Goal: Contribute content: Contribute content

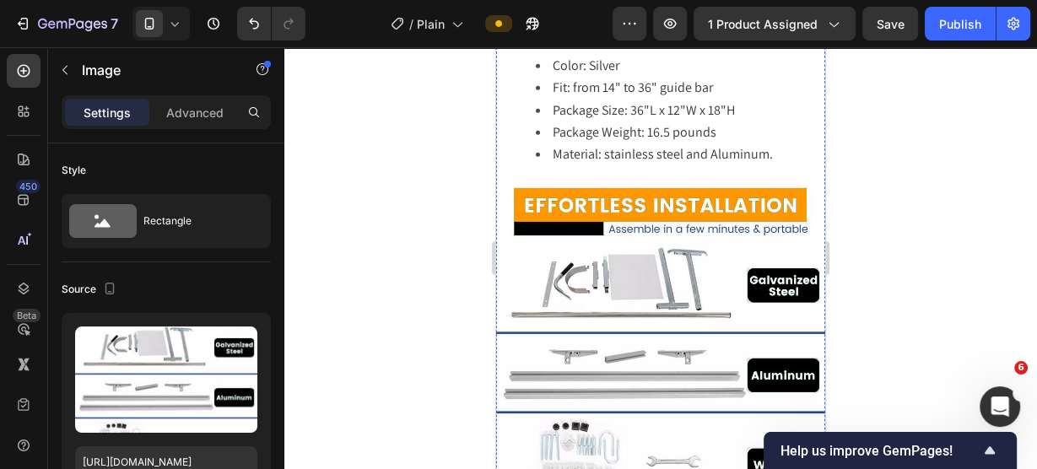
scroll to position [3394, 0]
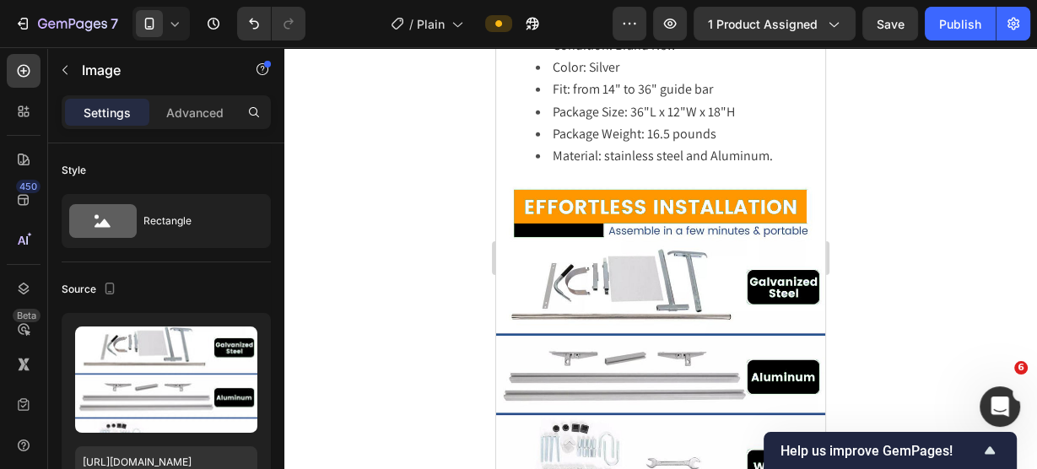
click at [680, 243] on img at bounding box center [660, 345] width 329 height 329
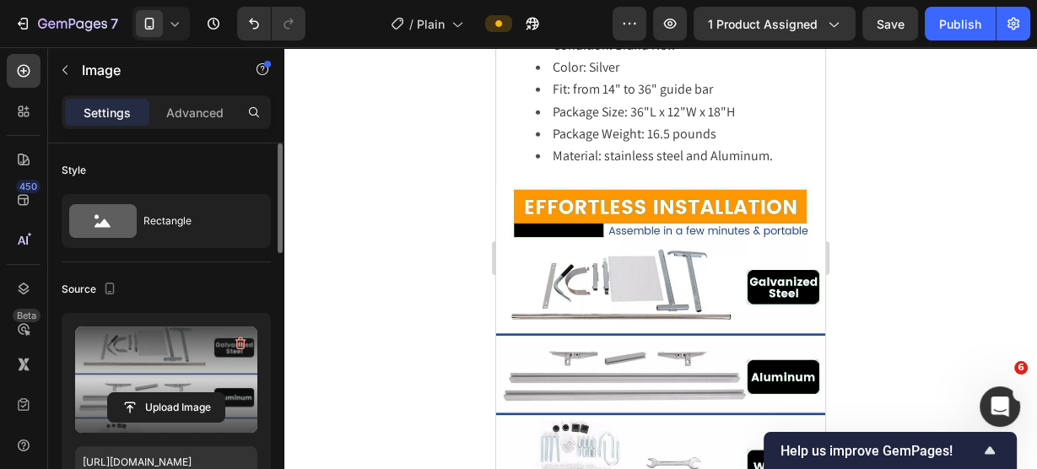
click at [151, 375] on label at bounding box center [166, 380] width 182 height 106
click at [151, 393] on input "file" at bounding box center [166, 407] width 116 height 29
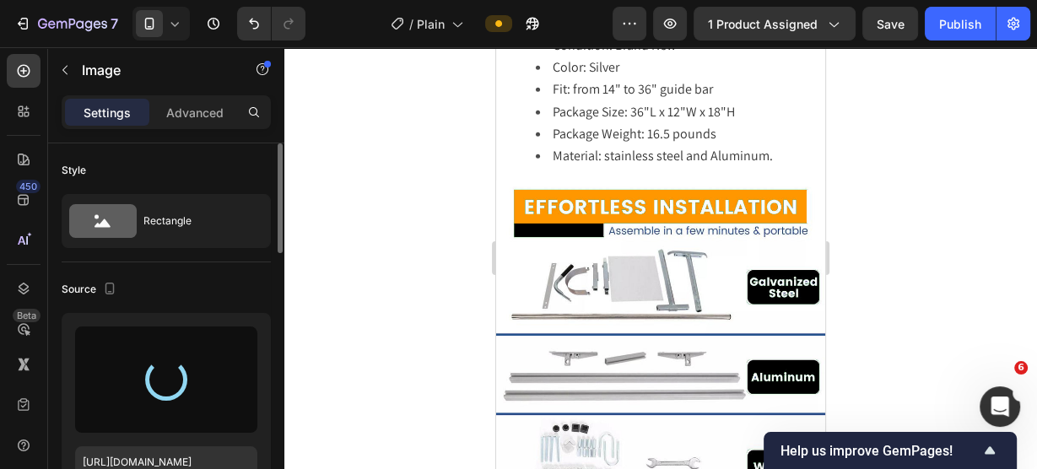
type input "[URL][DOMAIN_NAME]"
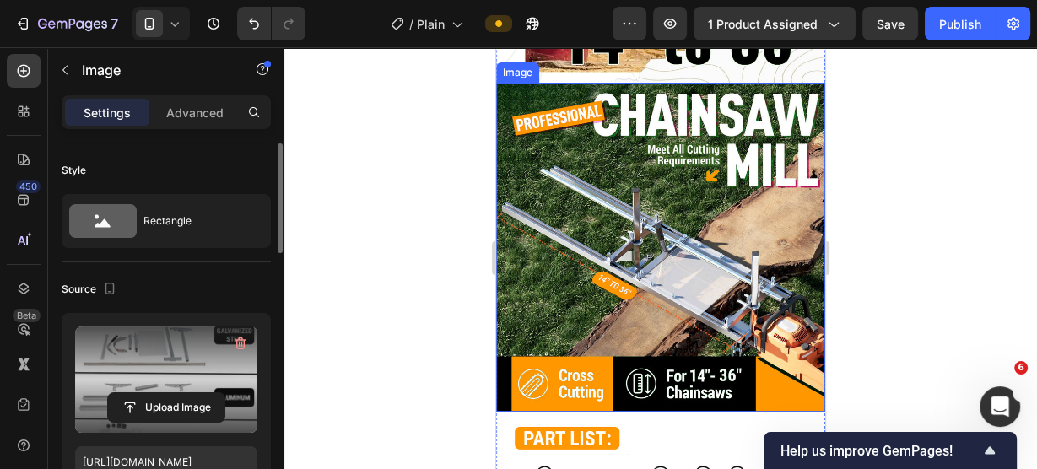
scroll to position [1976, 0]
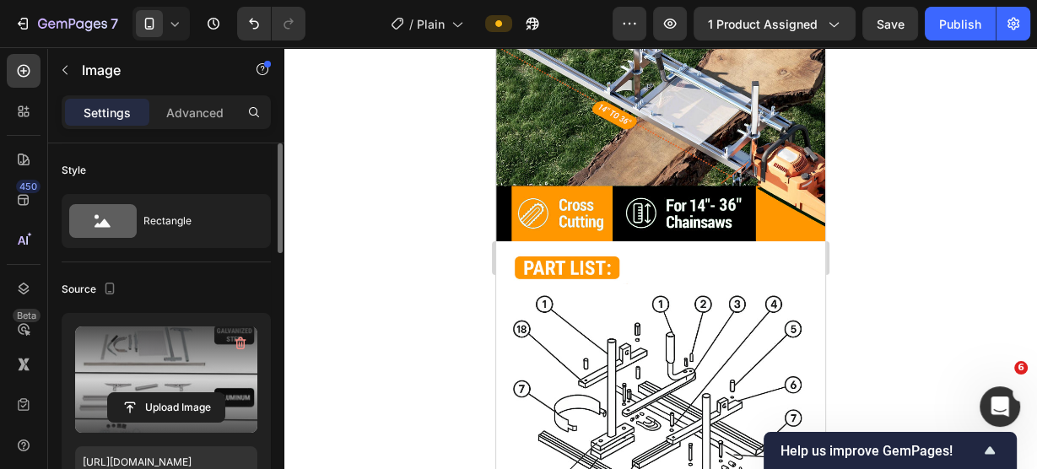
click at [694, 36] on div "Preview 1 product assigned Save Publish" at bounding box center [822, 24] width 418 height 34
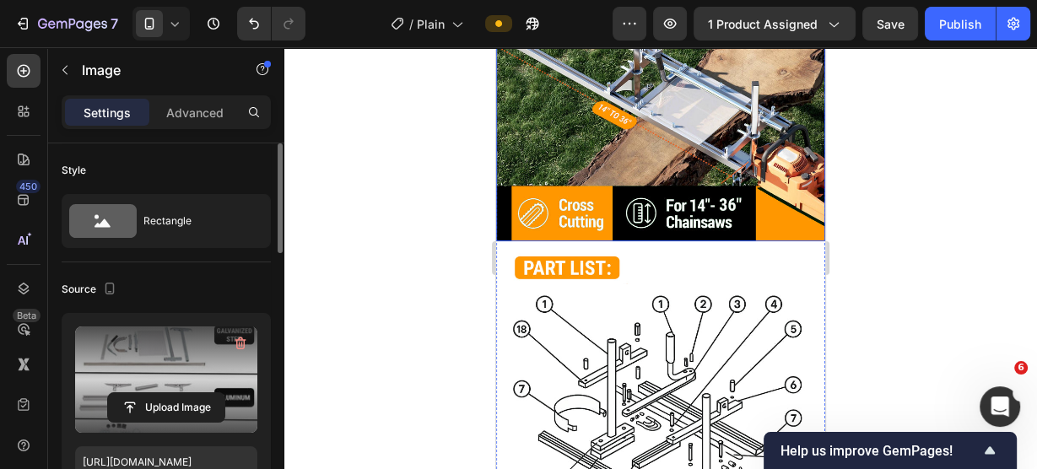
click at [708, 104] on img at bounding box center [660, 76] width 329 height 329
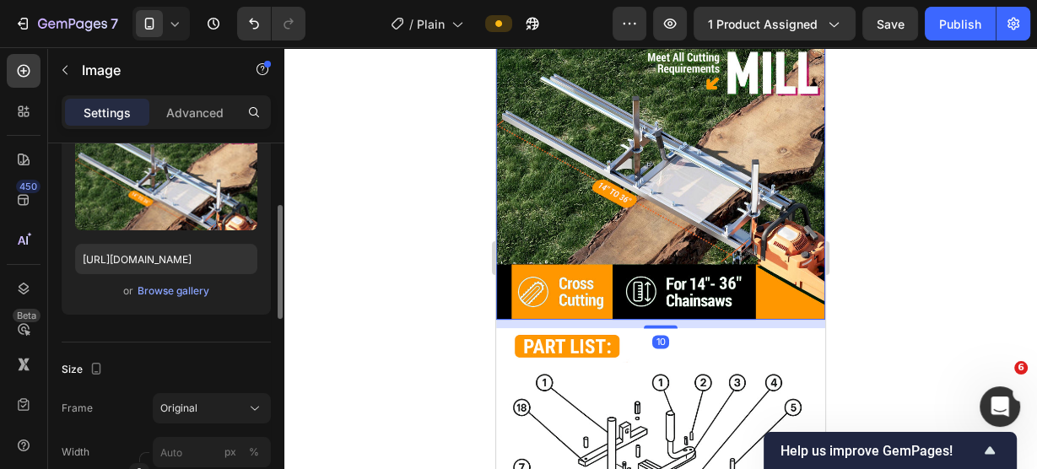
scroll to position [1841, 0]
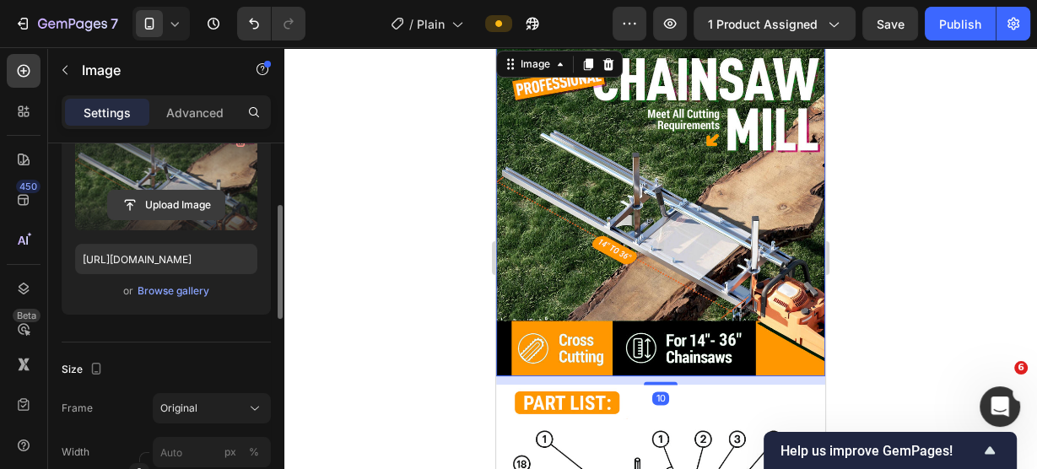
click at [210, 201] on input "file" at bounding box center [166, 205] width 116 height 29
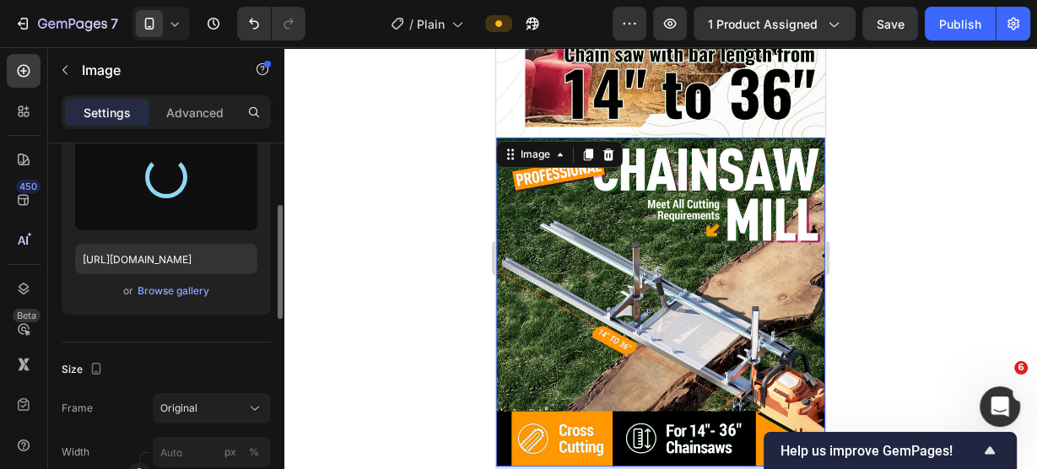
scroll to position [1774, 0]
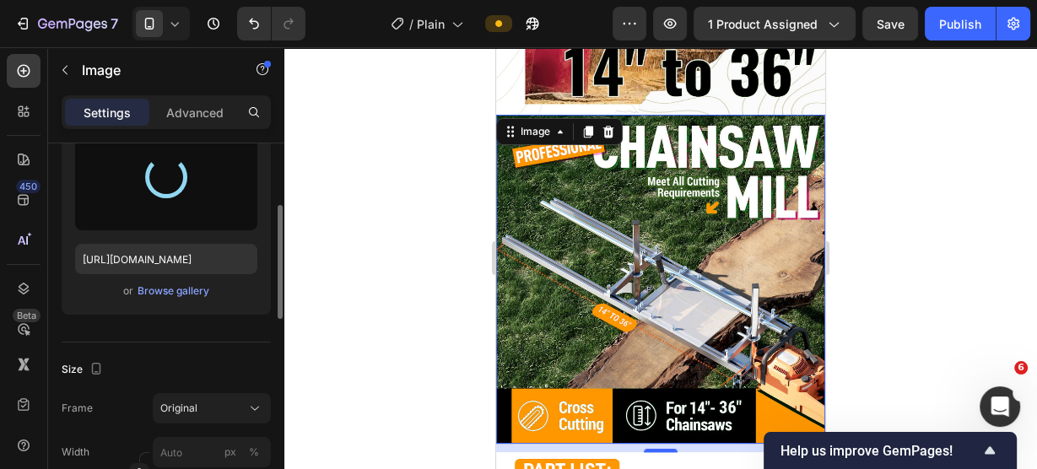
type input "[URL][DOMAIN_NAME]"
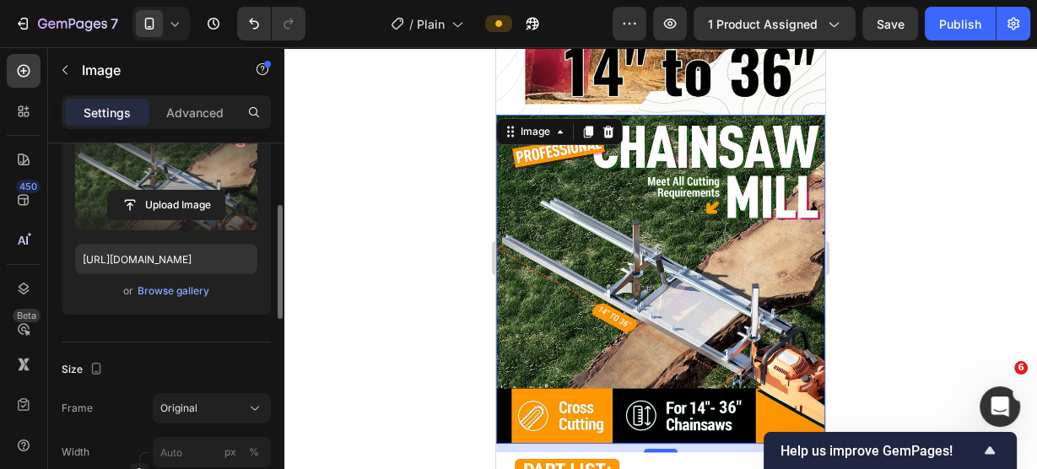
click at [901, 192] on div at bounding box center [660, 258] width 753 height 422
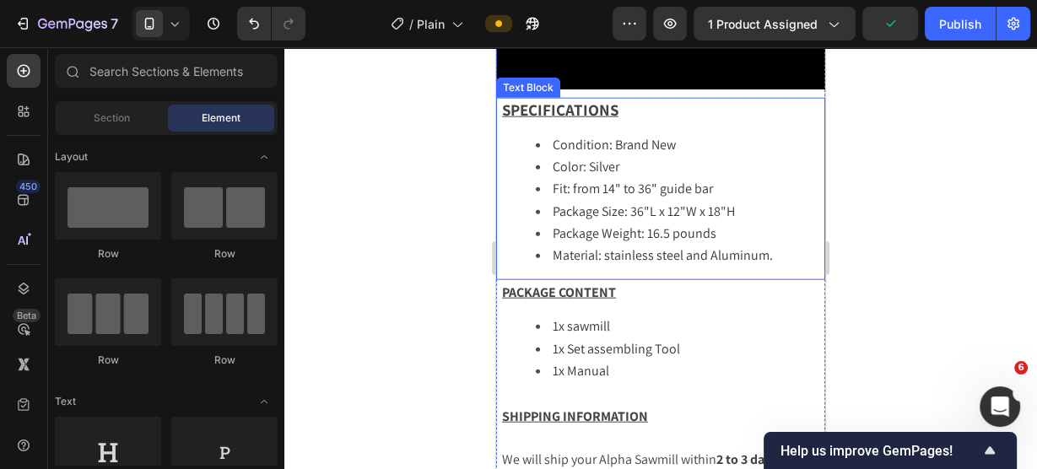
scroll to position [3461, 0]
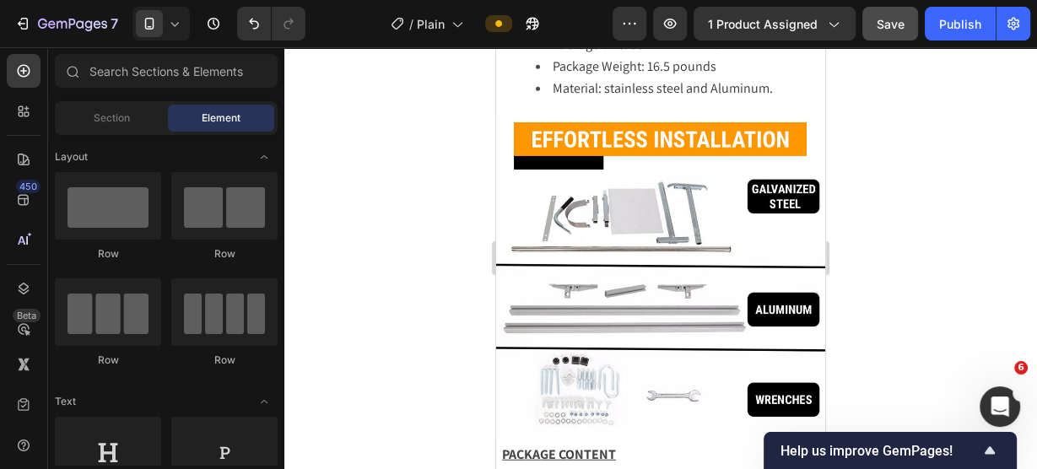
click at [891, 20] on span "Save" at bounding box center [891, 24] width 28 height 14
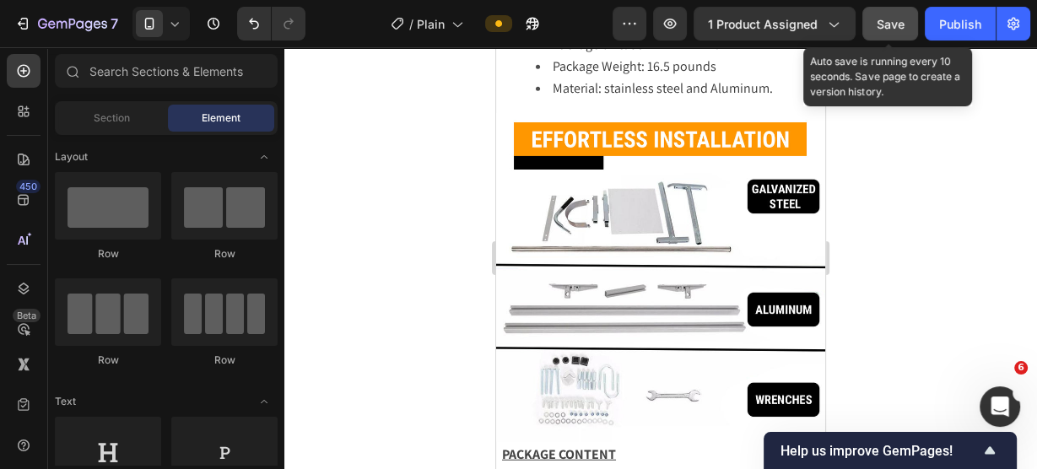
click at [892, 37] on button "Save" at bounding box center [890, 24] width 56 height 34
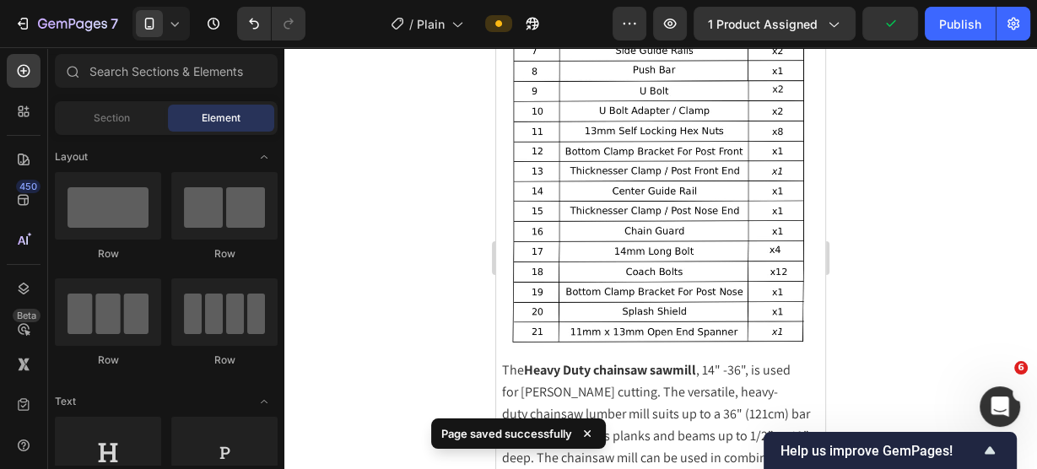
scroll to position [2584, 0]
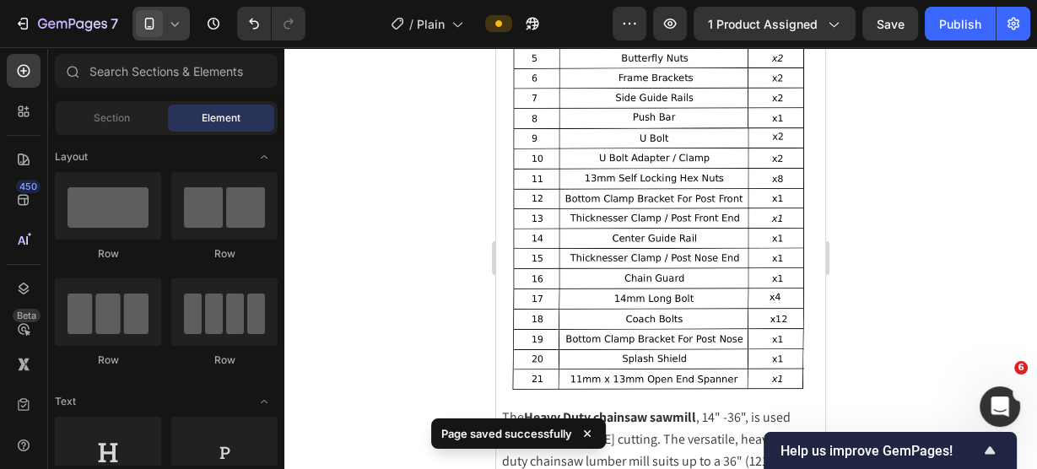
click at [176, 29] on icon at bounding box center [174, 23] width 17 height 17
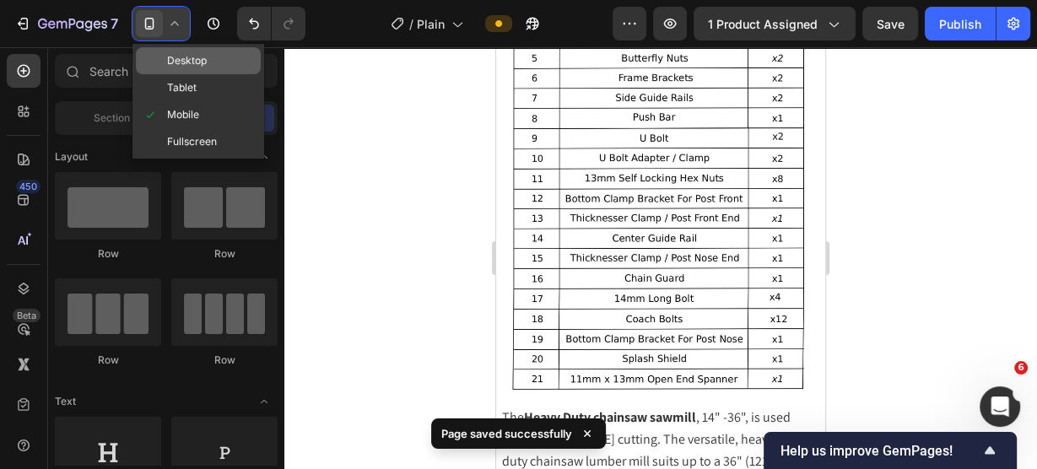
click at [197, 55] on span "Desktop" at bounding box center [187, 60] width 40 height 17
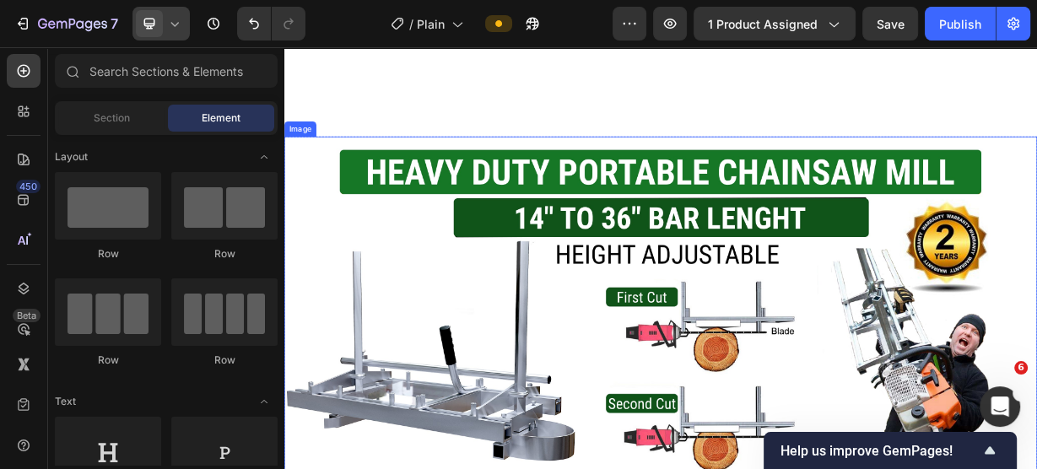
click at [815, 336] on img at bounding box center [790, 395] width 1013 height 457
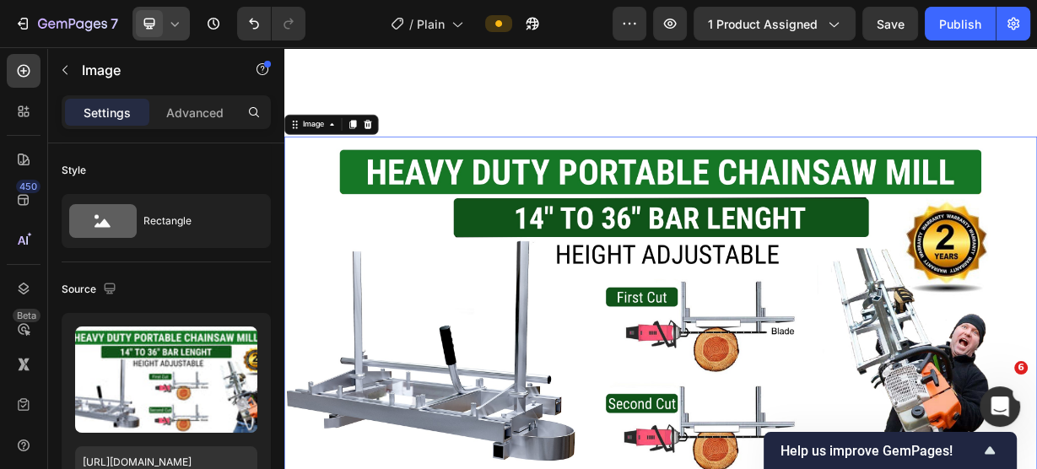
scroll to position [542, 0]
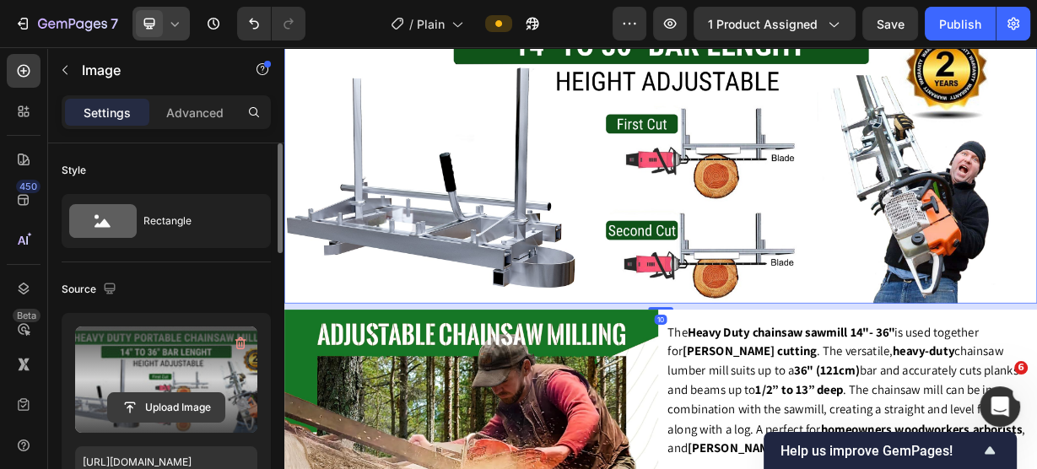
click at [147, 403] on input "file" at bounding box center [166, 407] width 116 height 29
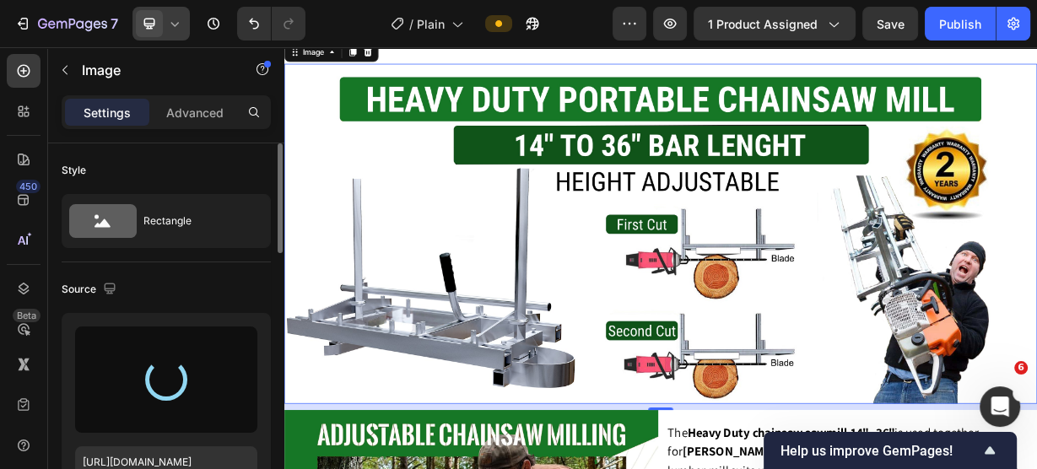
scroll to position [339, 0]
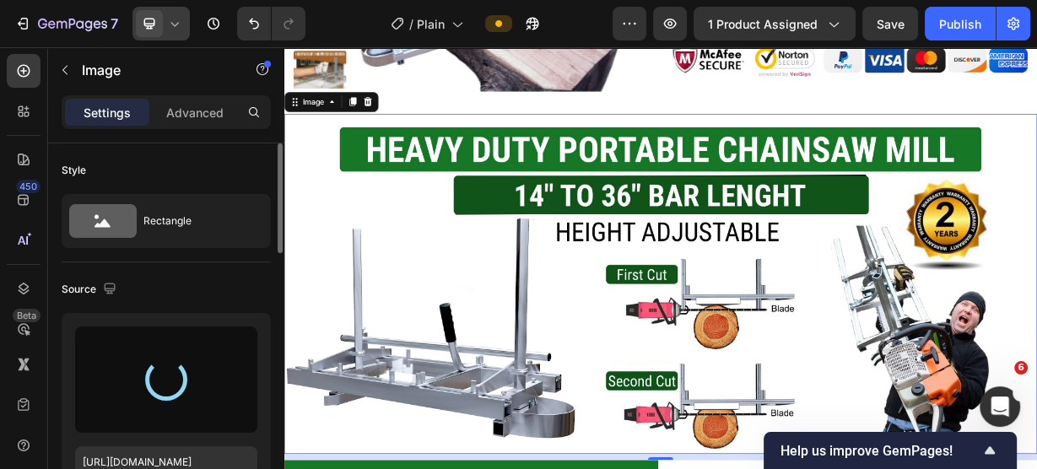
type input "[URL][DOMAIN_NAME]"
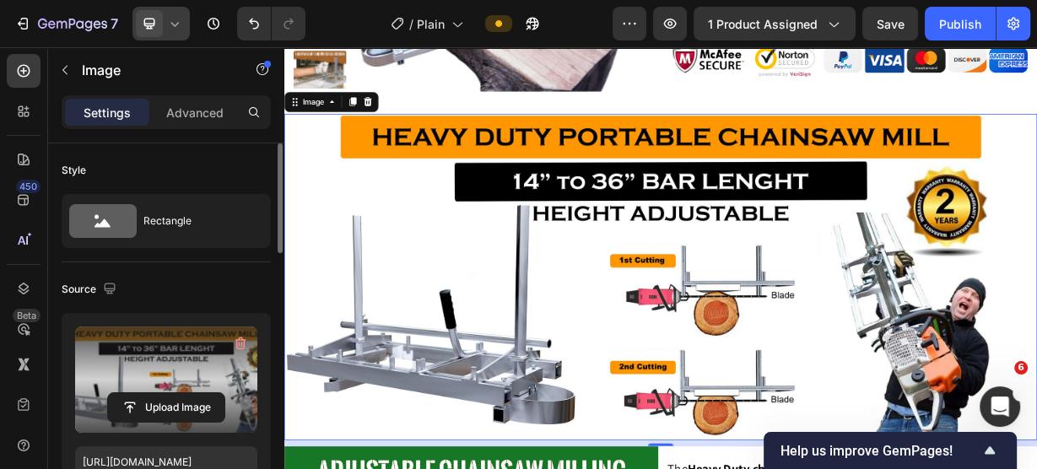
click at [911, 144] on img at bounding box center [790, 356] width 1013 height 439
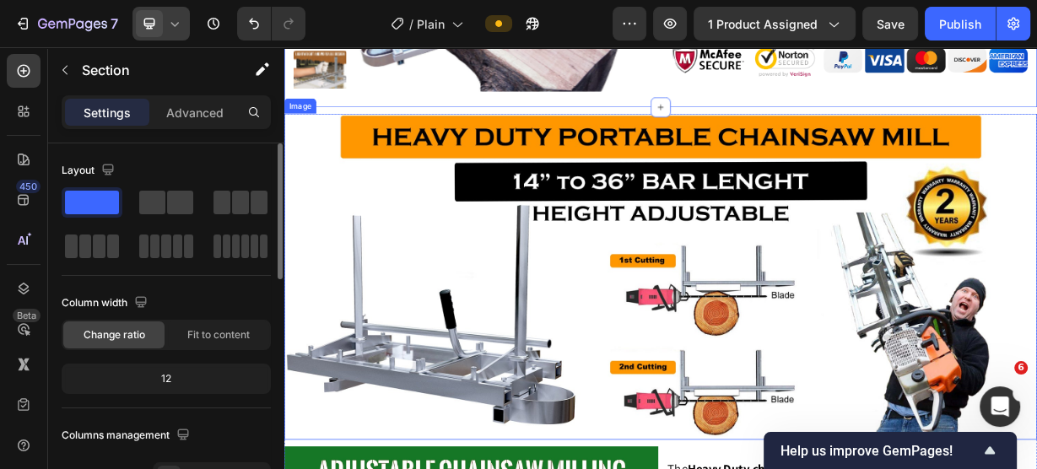
click at [873, 156] on img at bounding box center [790, 356] width 1013 height 439
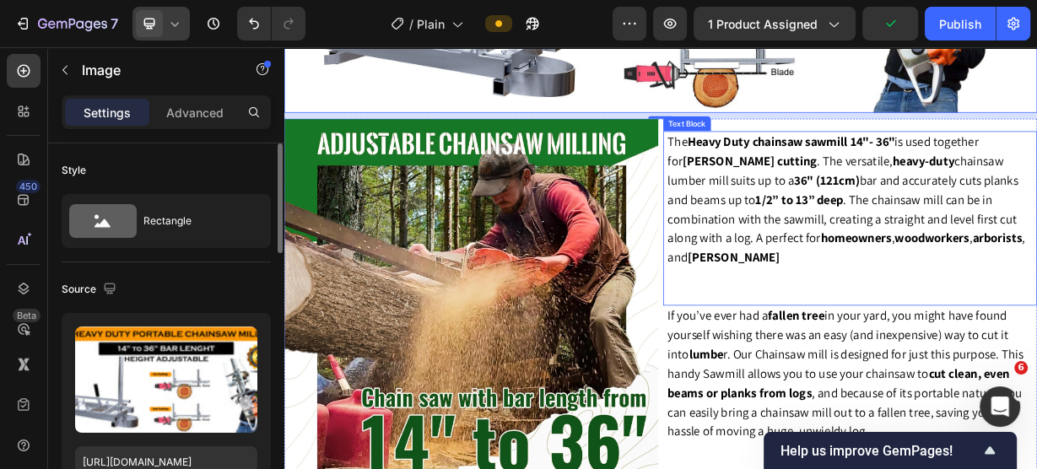
scroll to position [812, 0]
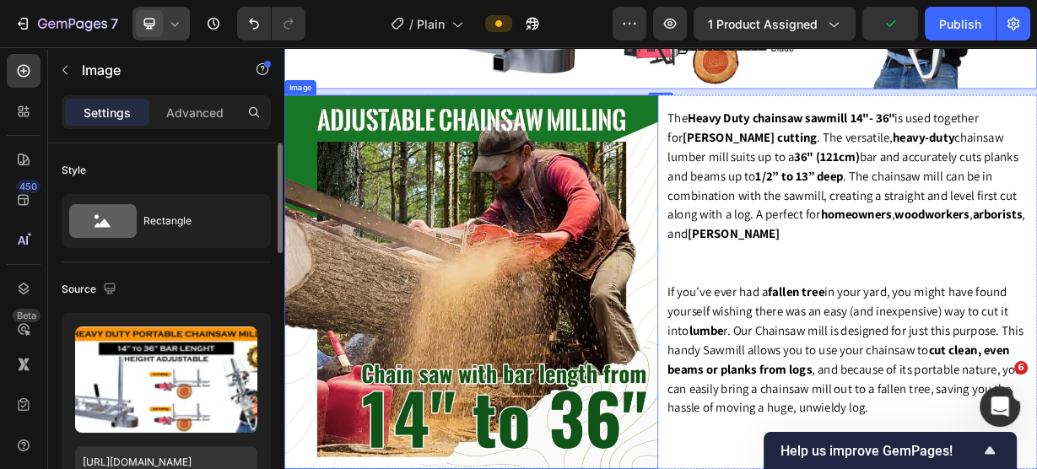
click at [456, 294] on img at bounding box center [535, 362] width 503 height 503
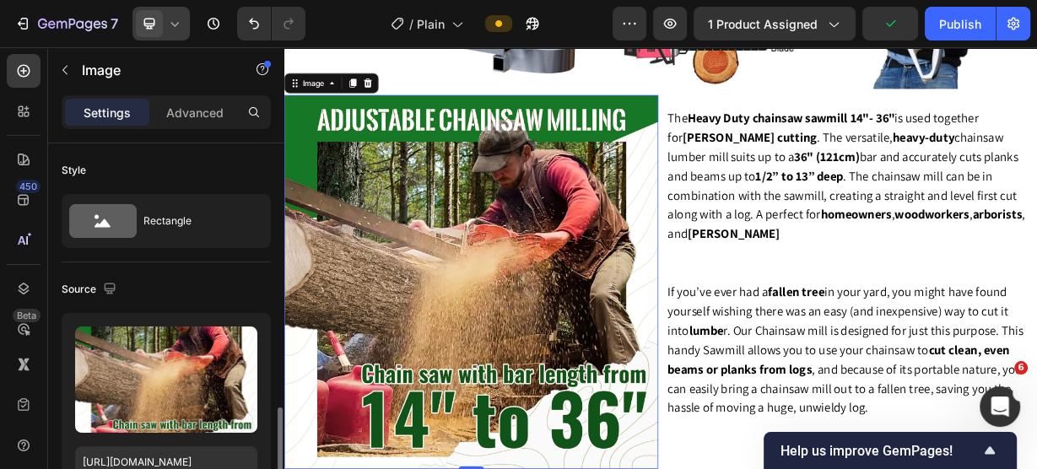
scroll to position [203, 0]
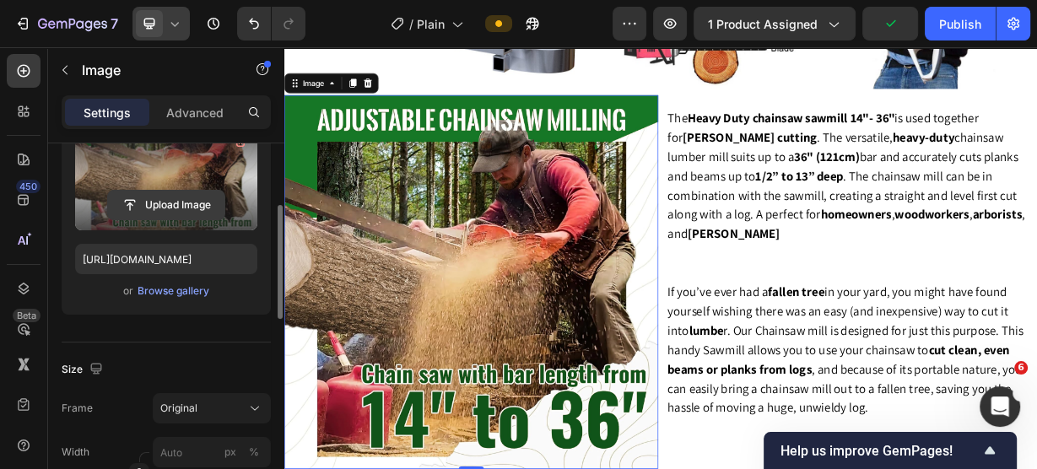
click at [168, 203] on input "file" at bounding box center [166, 205] width 116 height 29
click at [154, 198] on input "file" at bounding box center [166, 205] width 116 height 29
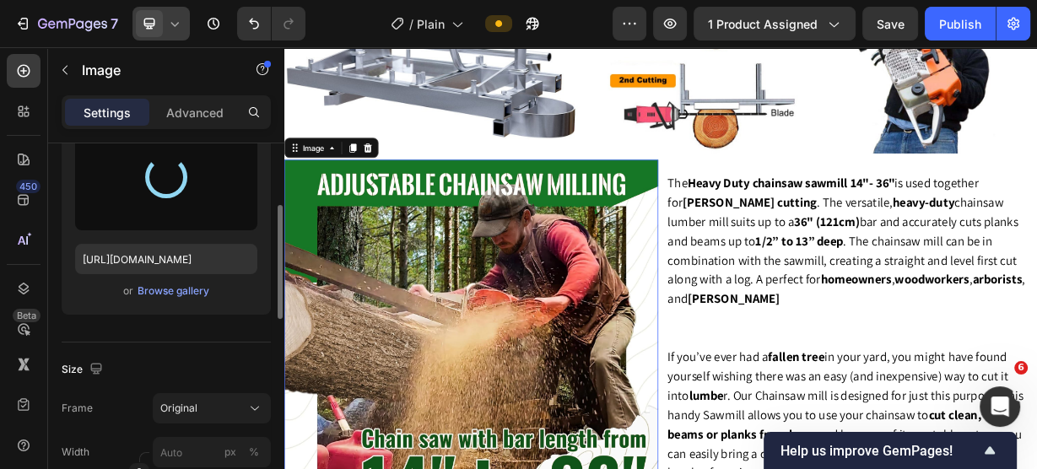
scroll to position [744, 0]
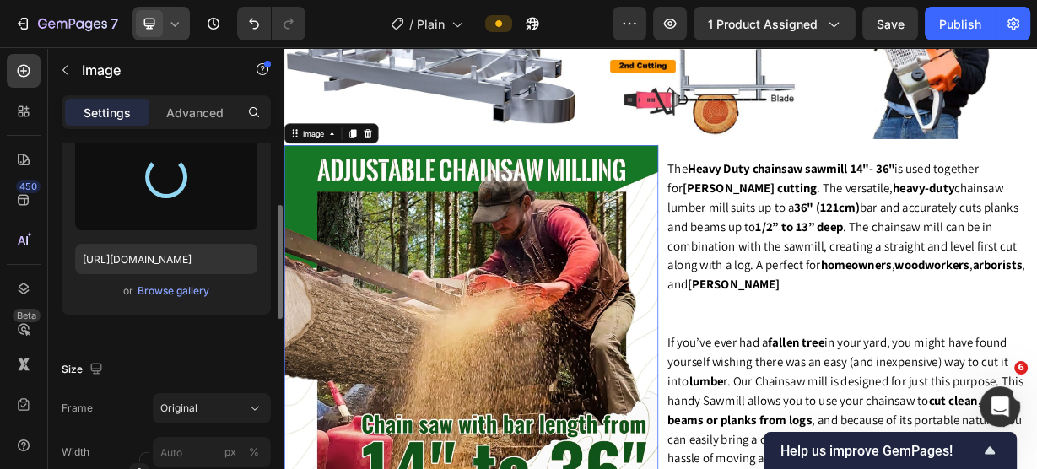
type input "[URL][DOMAIN_NAME]"
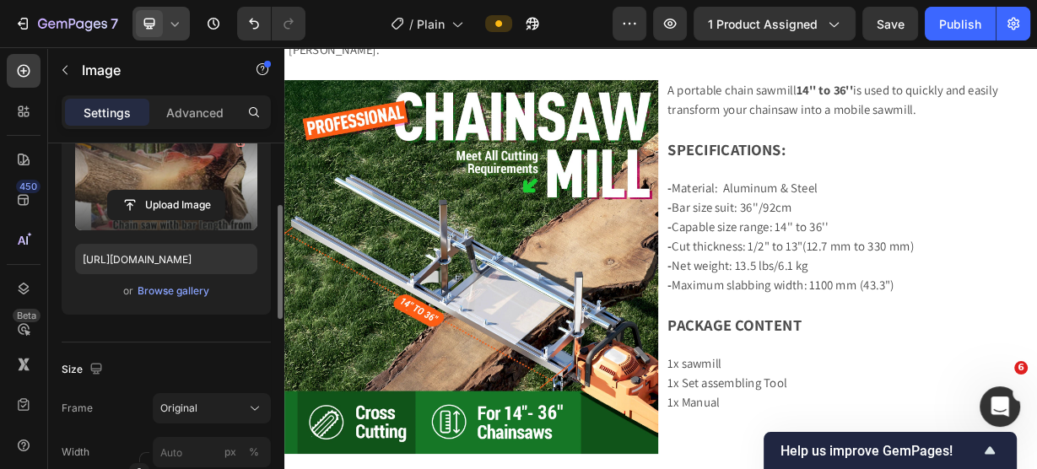
scroll to position [1959, 0]
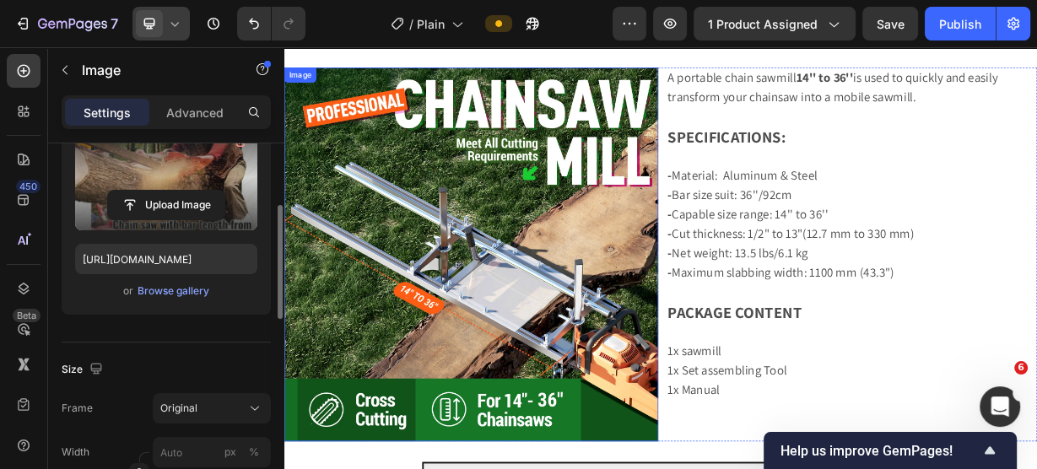
click at [582, 307] on img at bounding box center [535, 325] width 503 height 503
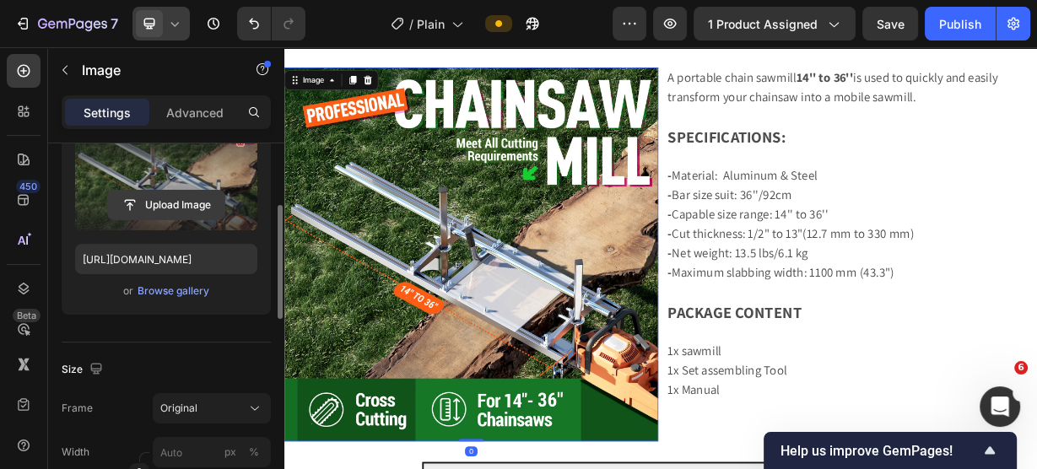
click at [170, 201] on input "file" at bounding box center [166, 205] width 116 height 29
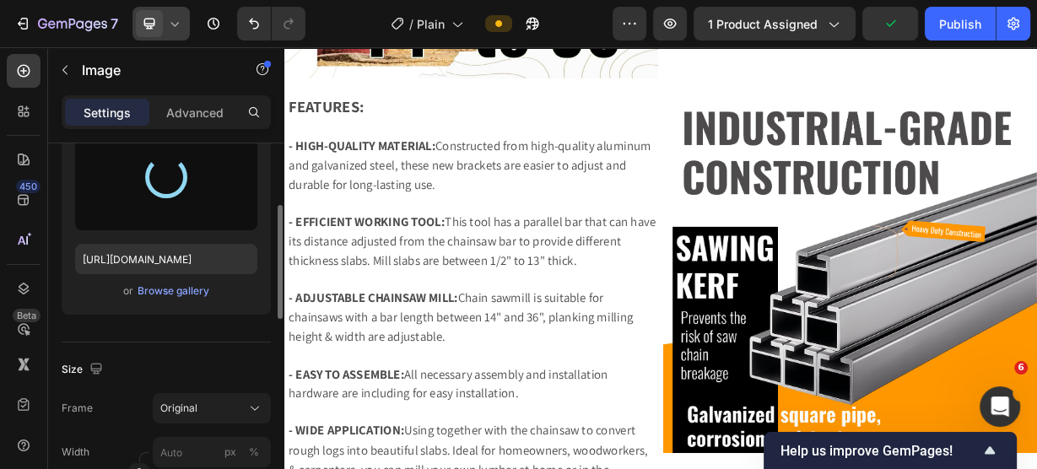
type input "[URL][DOMAIN_NAME]"
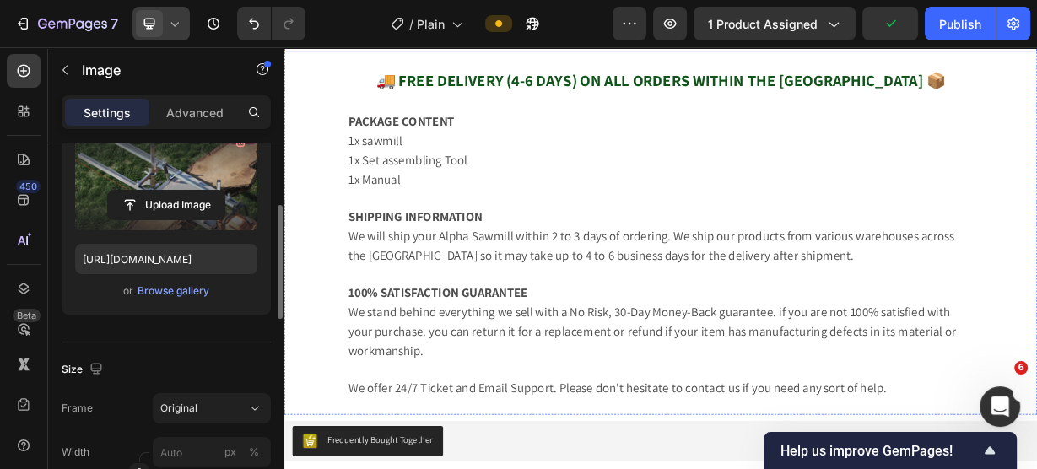
scroll to position [2803, 0]
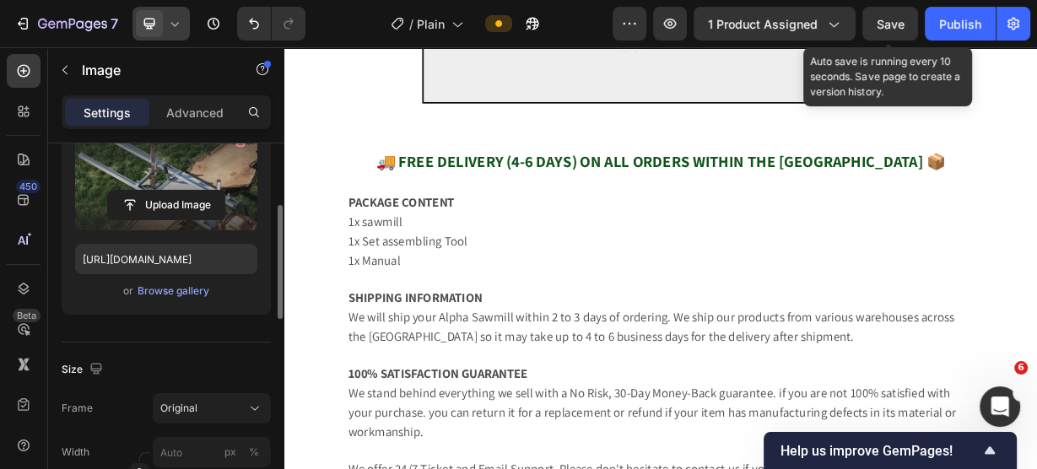
click at [894, 24] on span "Save" at bounding box center [891, 24] width 28 height 14
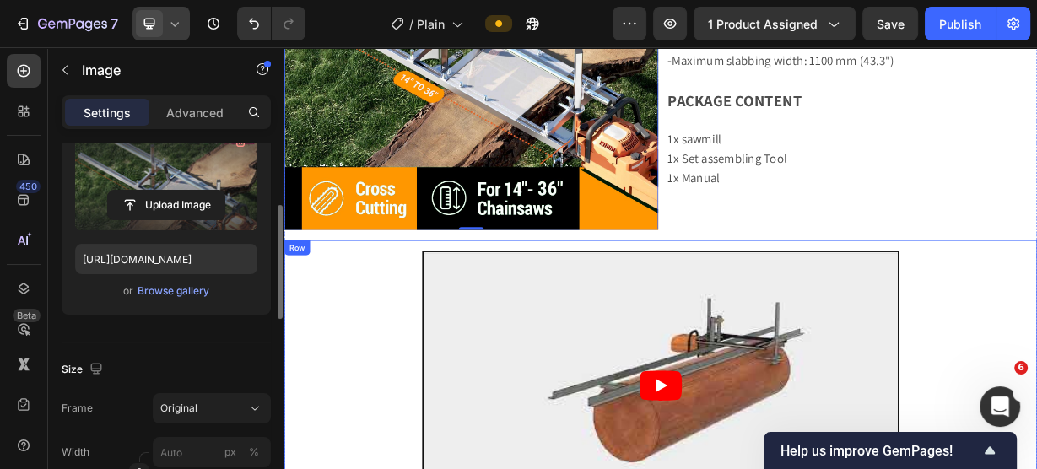
scroll to position [2128, 0]
